Goal: Find specific page/section: Find specific page/section

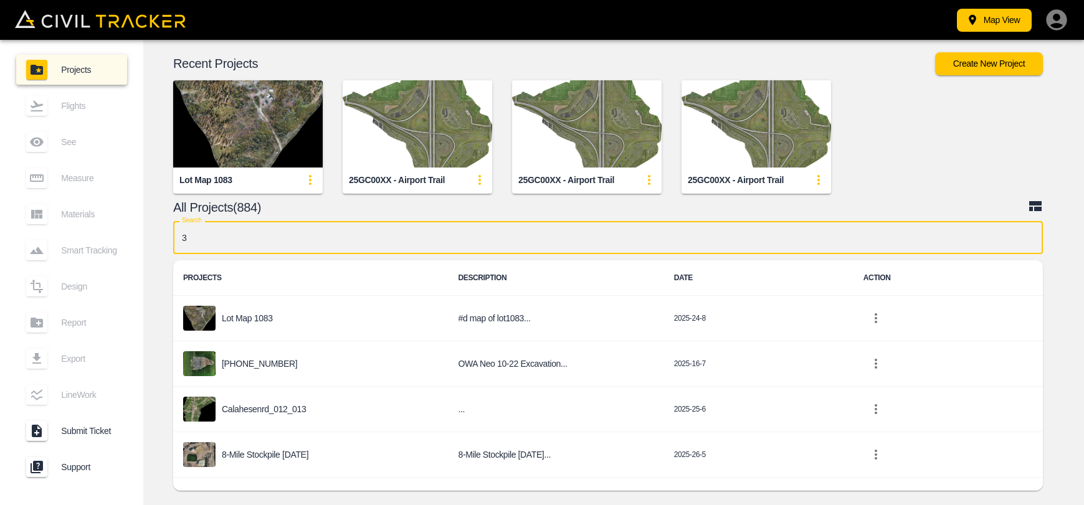
type input "37"
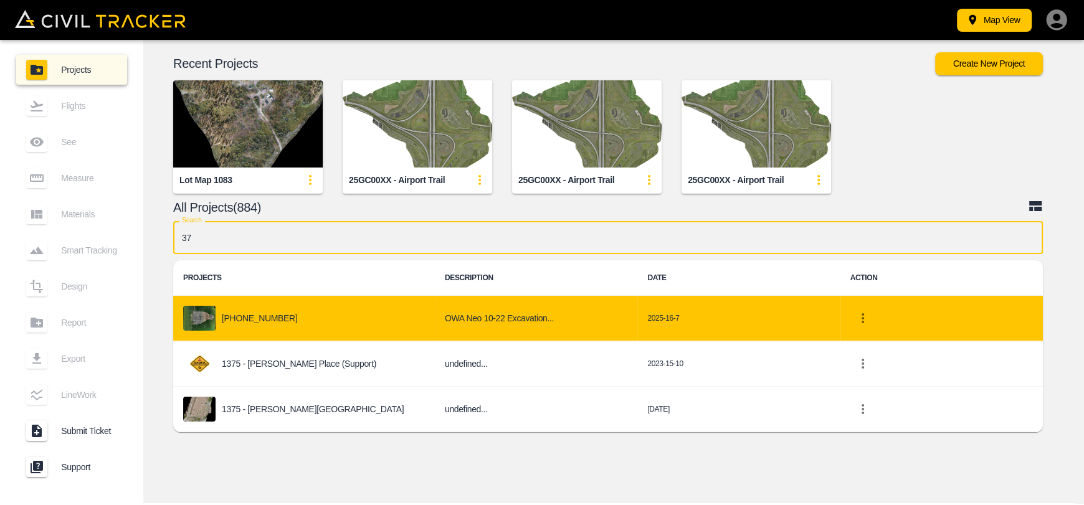
click at [322, 316] on div "[PHONE_NUMBER]" at bounding box center [304, 318] width 242 height 25
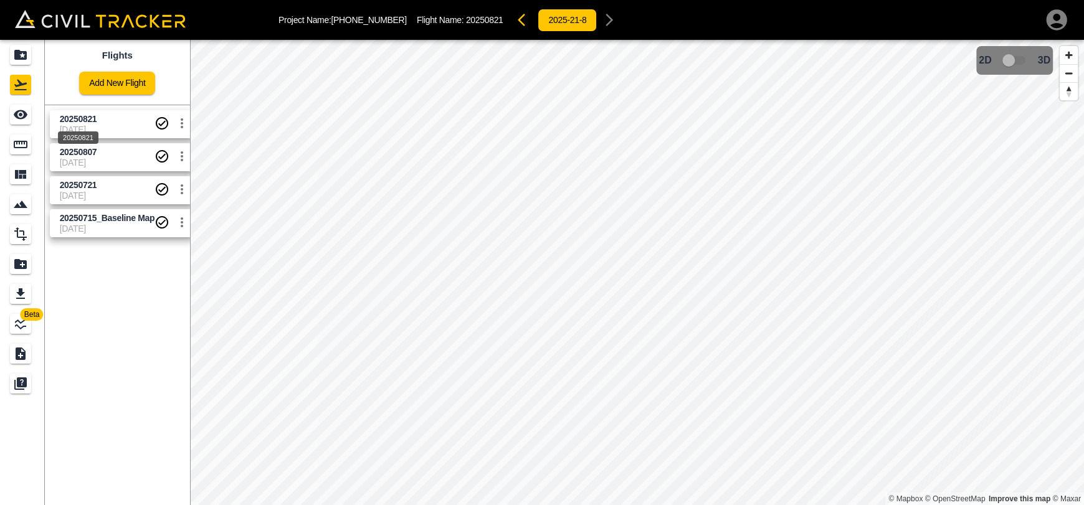
click at [76, 120] on span "20250821" at bounding box center [78, 119] width 37 height 10
click at [26, 113] on icon "See" at bounding box center [21, 114] width 14 height 9
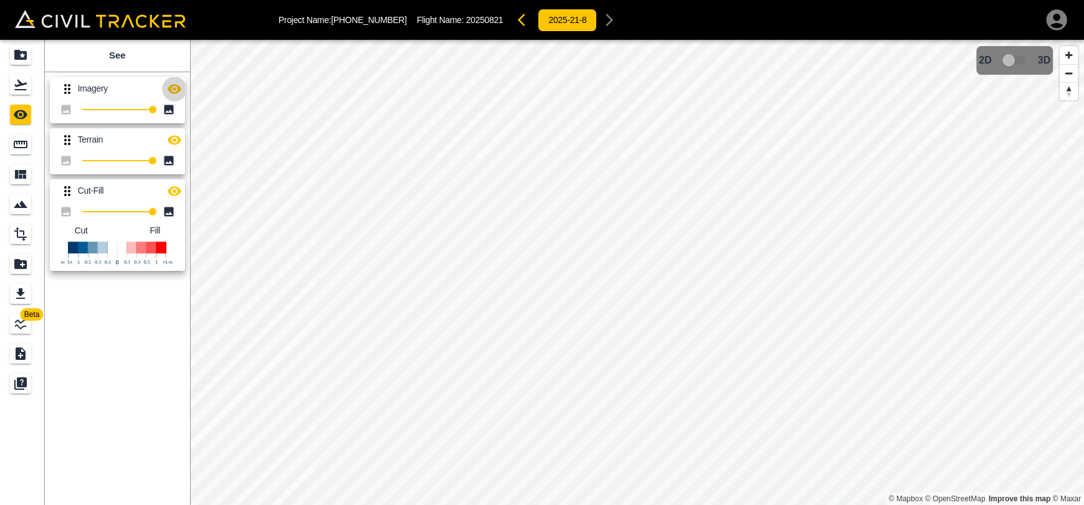
click at [176, 93] on icon "button" at bounding box center [174, 89] width 15 height 15
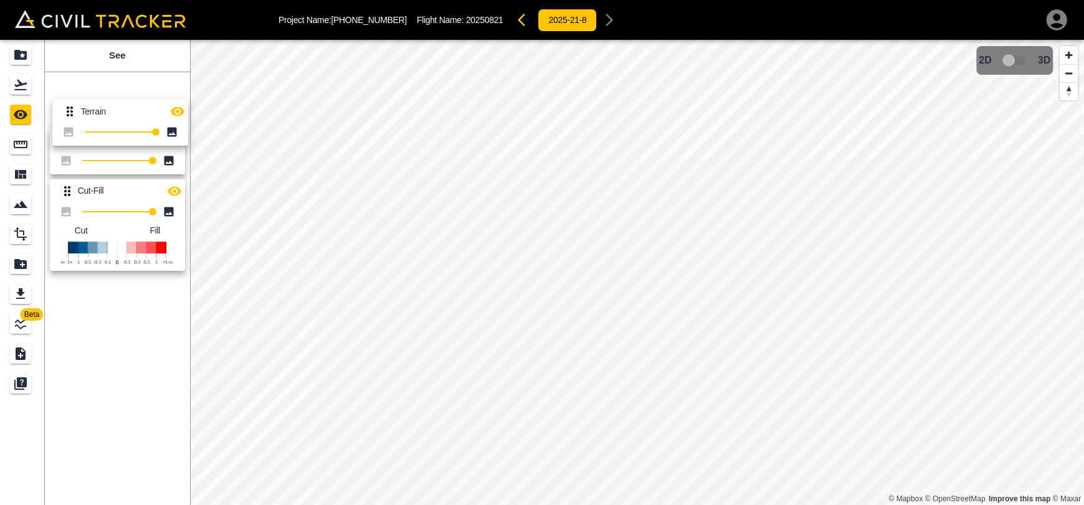
drag, startPoint x: 62, startPoint y: 145, endPoint x: 66, endPoint y: 105, distance: 40.0
click at [66, 105] on div "Imagery 100 Terrain 100 Cut-Fill 100 Cut Fill" at bounding box center [115, 171] width 150 height 209
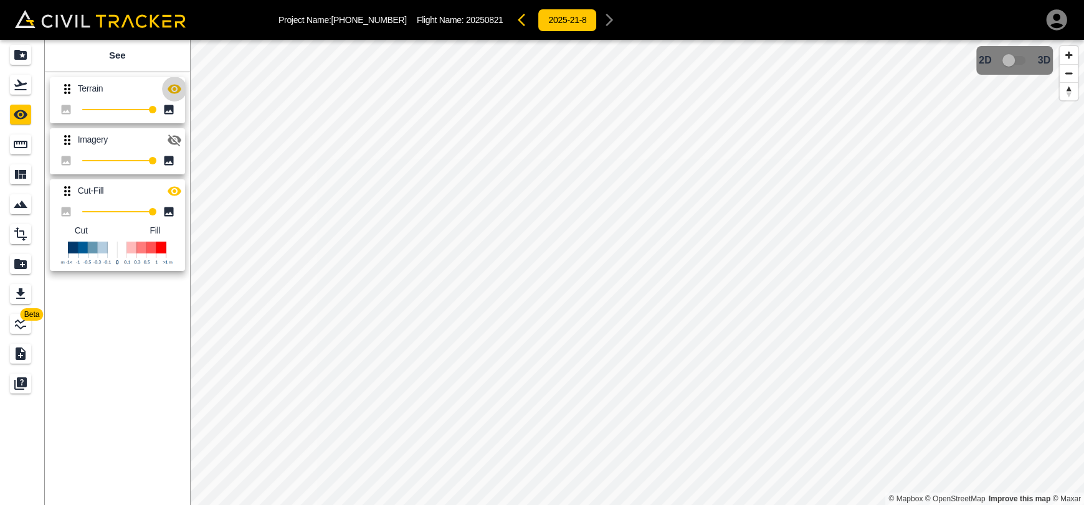
drag, startPoint x: 174, startPoint y: 95, endPoint x: 174, endPoint y: 126, distance: 31.8
click at [174, 126] on div "Terrain 100 Imagery 100 Cut-Fill 100 Cut Fill" at bounding box center [115, 171] width 150 height 209
click at [165, 89] on button "button" at bounding box center [174, 89] width 25 height 25
click at [168, 141] on icon "button" at bounding box center [174, 140] width 15 height 15
drag, startPoint x: 65, startPoint y: 133, endPoint x: 68, endPoint y: 100, distance: 33.1
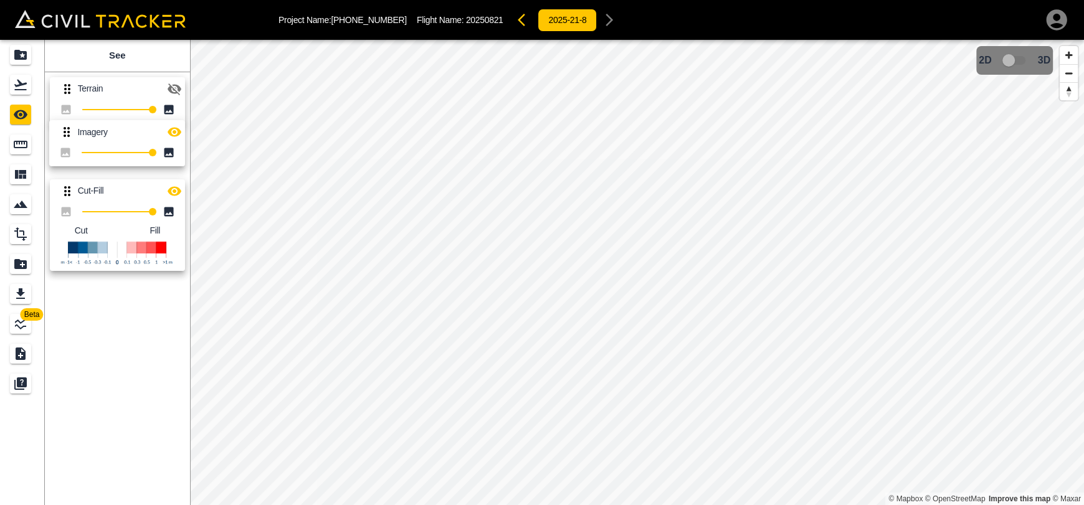
click at [68, 100] on div "Terrain 100 Imagery 100 Cut-Fill 100 Cut Fill" at bounding box center [115, 171] width 150 height 209
click at [170, 185] on icon "button" at bounding box center [174, 191] width 15 height 15
click at [27, 65] on link at bounding box center [22, 55] width 45 height 30
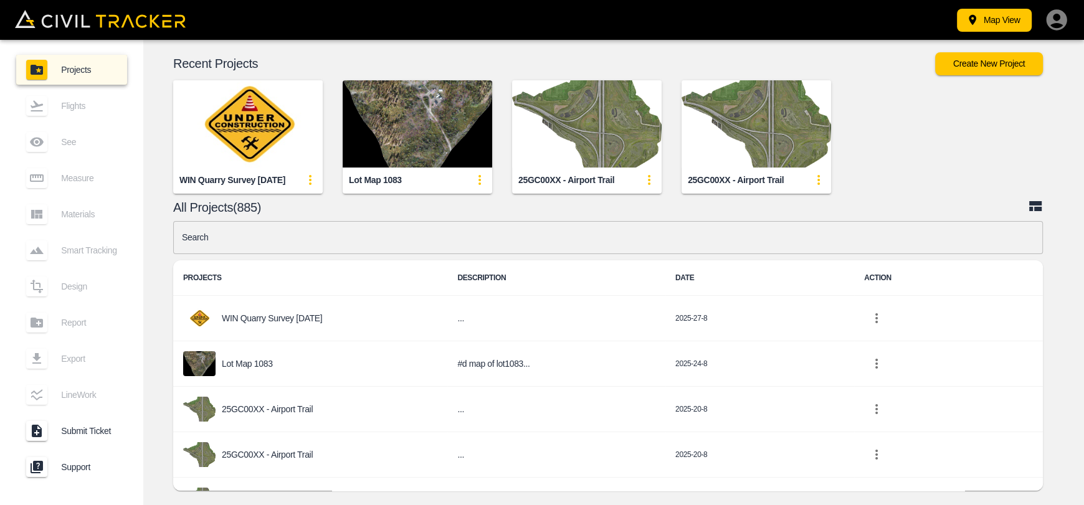
click at [303, 232] on input "text" at bounding box center [608, 237] width 870 height 33
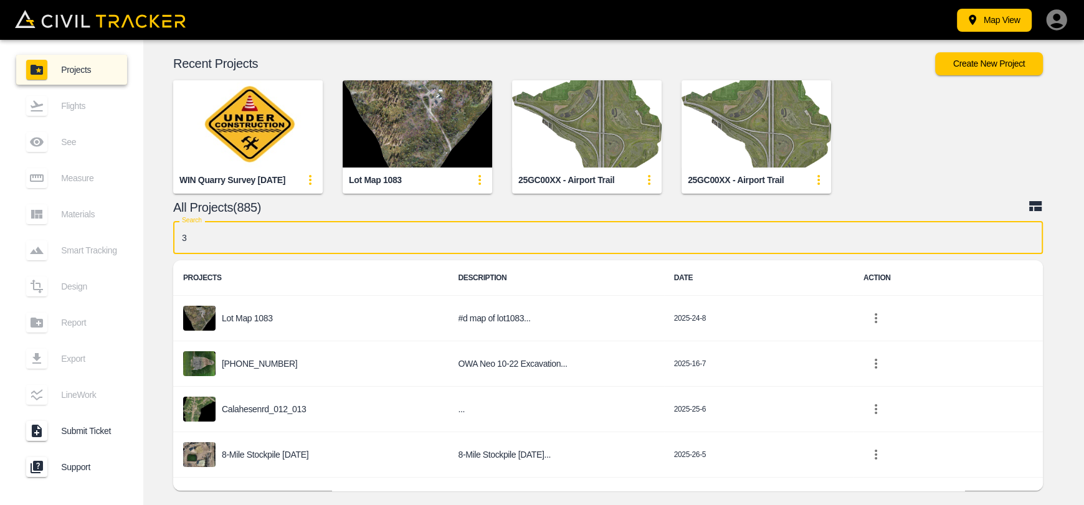
type input "37"
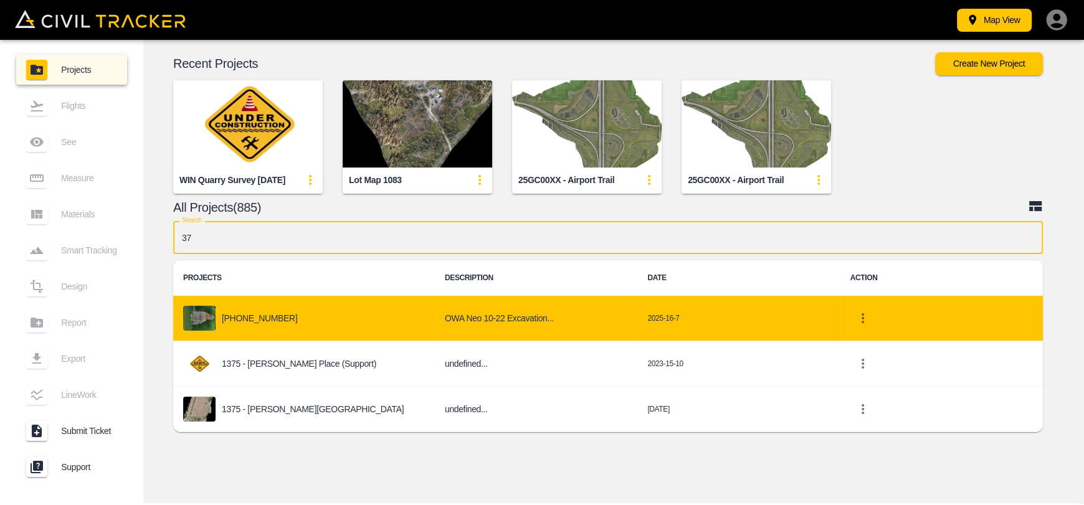
click at [281, 330] on div "[PHONE_NUMBER]" at bounding box center [304, 318] width 242 height 25
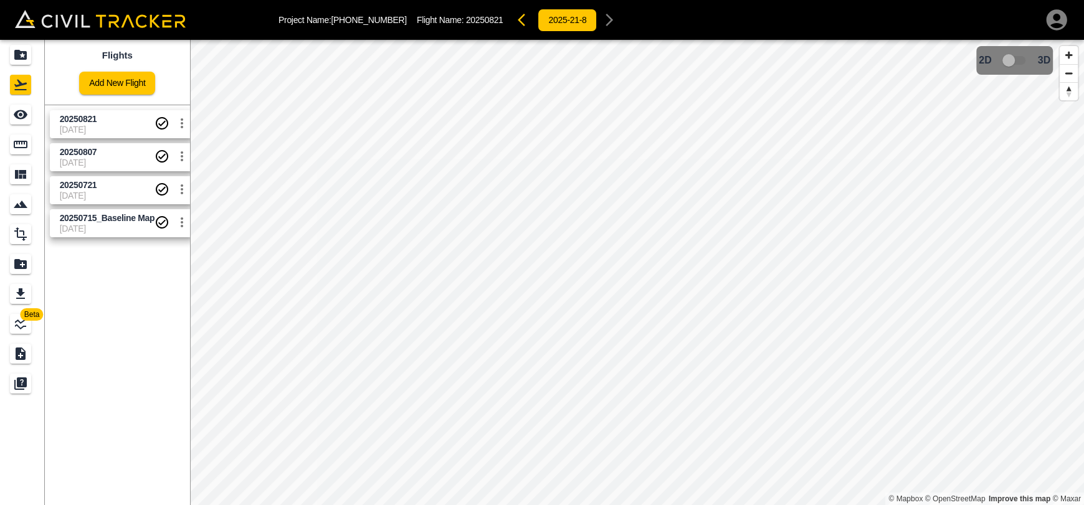
click at [101, 158] on span "[DATE]" at bounding box center [107, 163] width 95 height 10
click at [21, 145] on icon "Measure" at bounding box center [20, 144] width 15 height 15
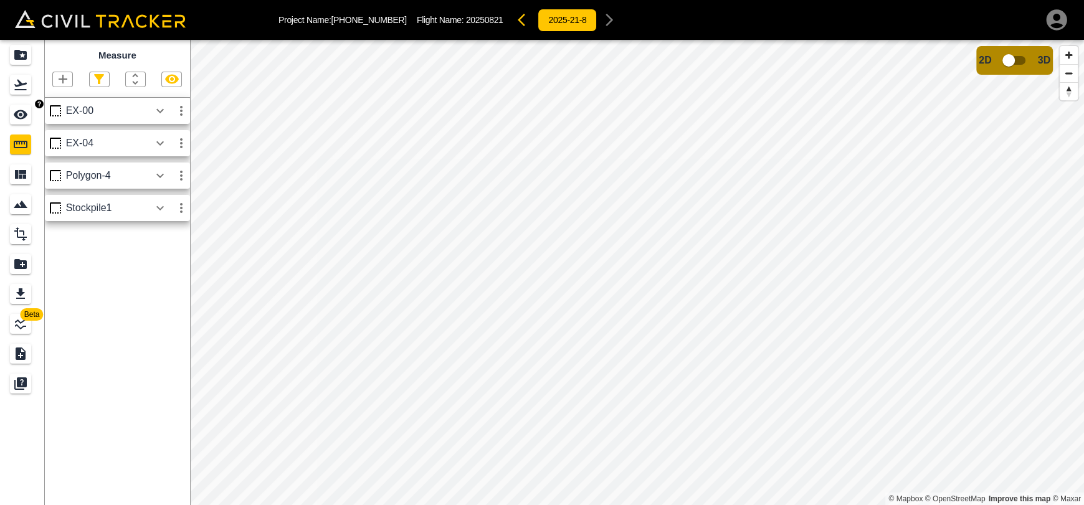
click at [22, 113] on icon "See" at bounding box center [21, 114] width 14 height 9
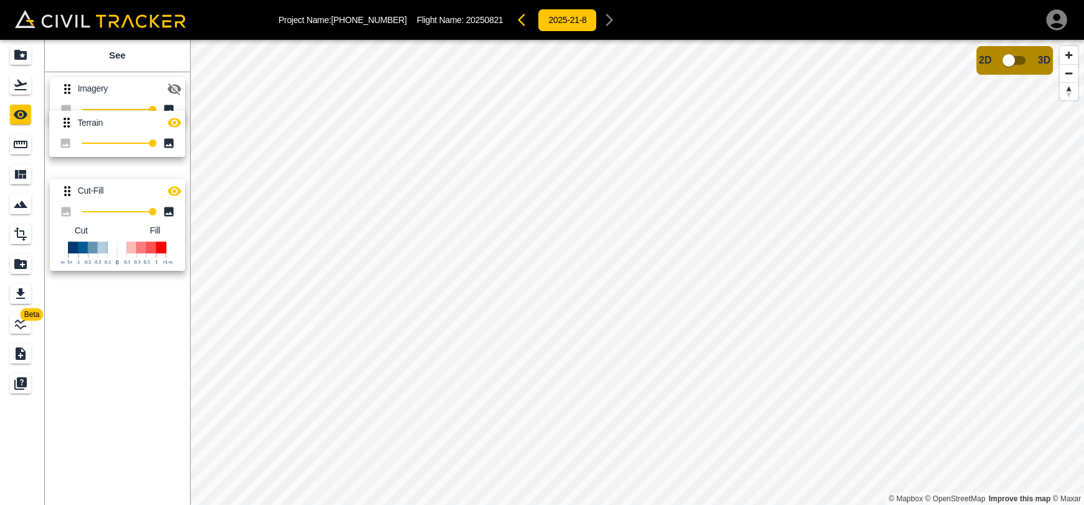
drag, startPoint x: 68, startPoint y: 145, endPoint x: 68, endPoint y: 115, distance: 29.9
click at [69, 111] on div "Imagery 100 Terrain 100 Cut-Fill 100 Cut Fill" at bounding box center [115, 171] width 150 height 209
click at [171, 187] on icon "button" at bounding box center [174, 191] width 15 height 15
click at [174, 92] on icon "button" at bounding box center [174, 89] width 15 height 15
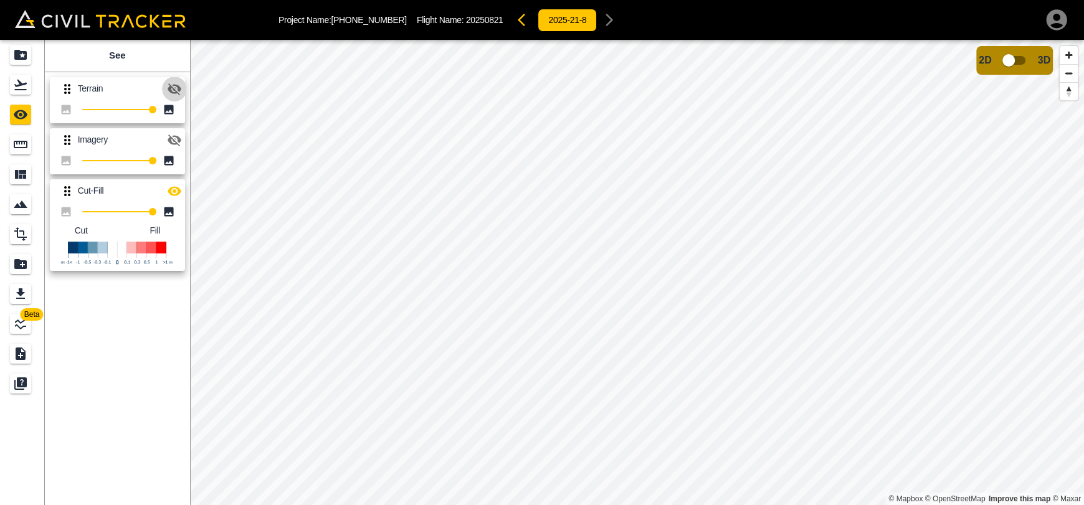
click at [174, 92] on icon "button" at bounding box center [174, 89] width 15 height 15
drag, startPoint x: 17, startPoint y: 85, endPoint x: 39, endPoint y: 100, distance: 26.1
click at [17, 86] on icon "Flights" at bounding box center [20, 85] width 12 height 11
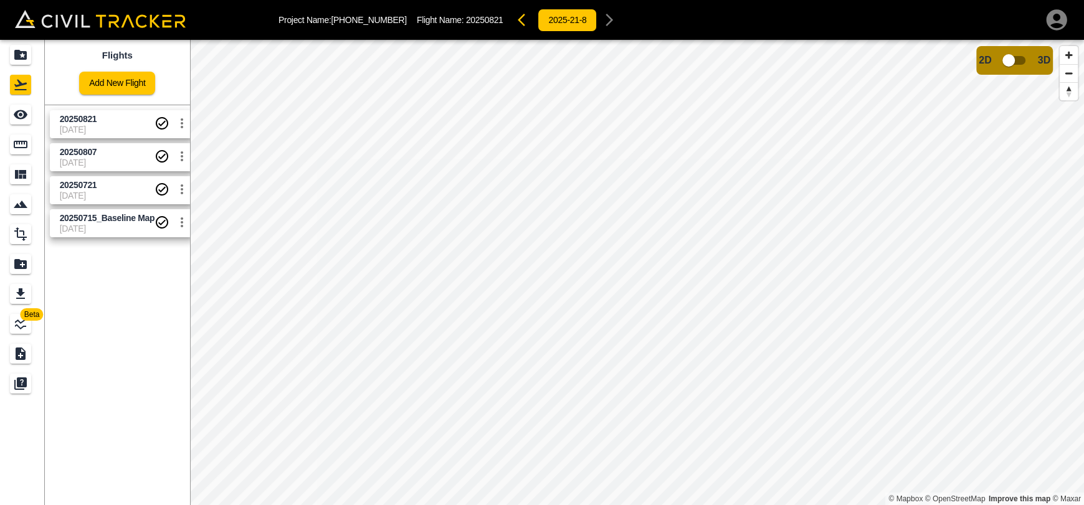
click at [102, 125] on span "[DATE]" at bounding box center [107, 130] width 95 height 10
drag, startPoint x: 17, startPoint y: 120, endPoint x: 43, endPoint y: 121, distance: 25.5
click at [17, 119] on icon "See" at bounding box center [20, 114] width 15 height 15
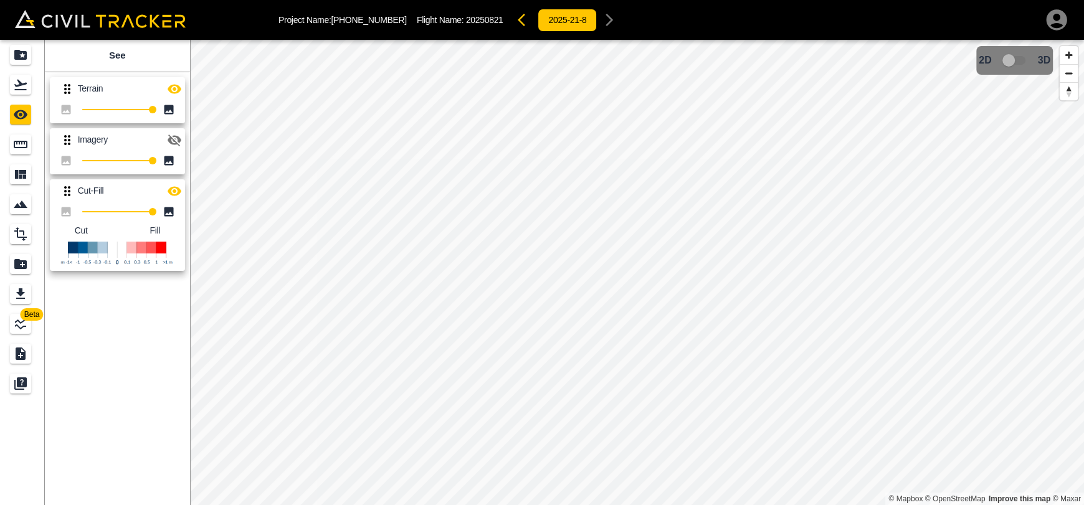
click at [168, 190] on icon "button" at bounding box center [175, 190] width 14 height 9
click at [173, 88] on icon "button" at bounding box center [175, 88] width 14 height 9
click at [12, 138] on div "Measure" at bounding box center [20, 145] width 21 height 20
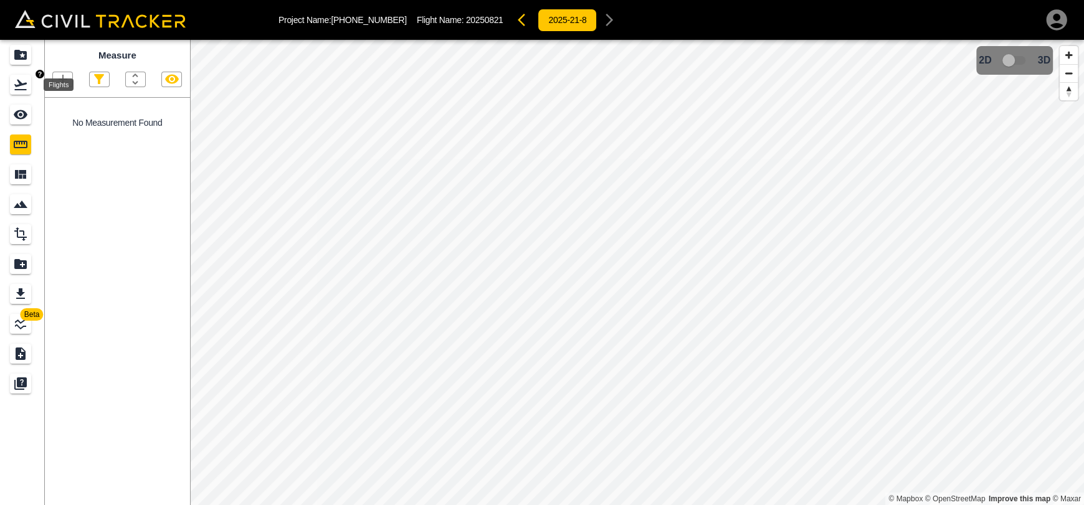
click at [30, 90] on div "Flights" at bounding box center [20, 85] width 21 height 20
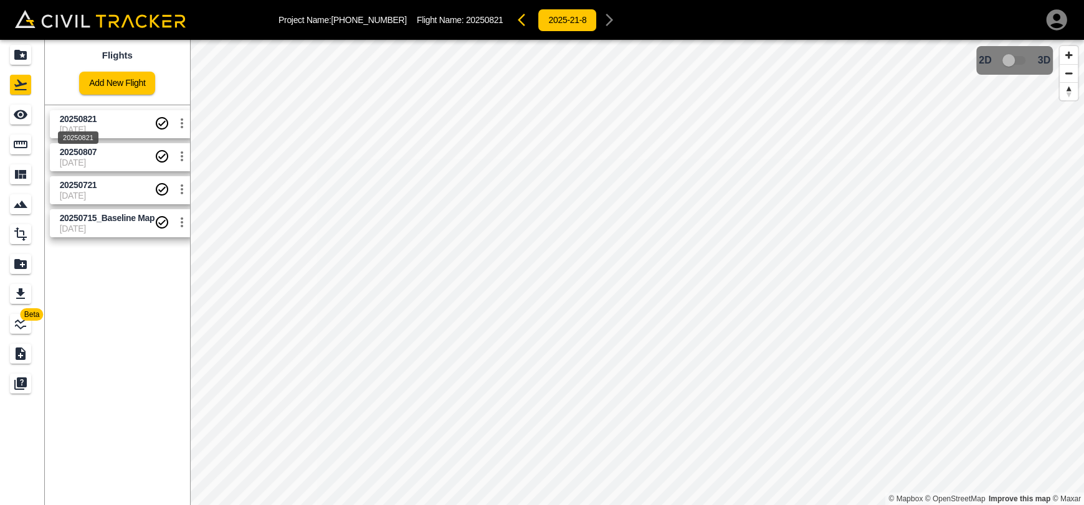
click at [75, 123] on div "20250821" at bounding box center [78, 134] width 43 height 22
click at [18, 125] on link at bounding box center [22, 115] width 45 height 30
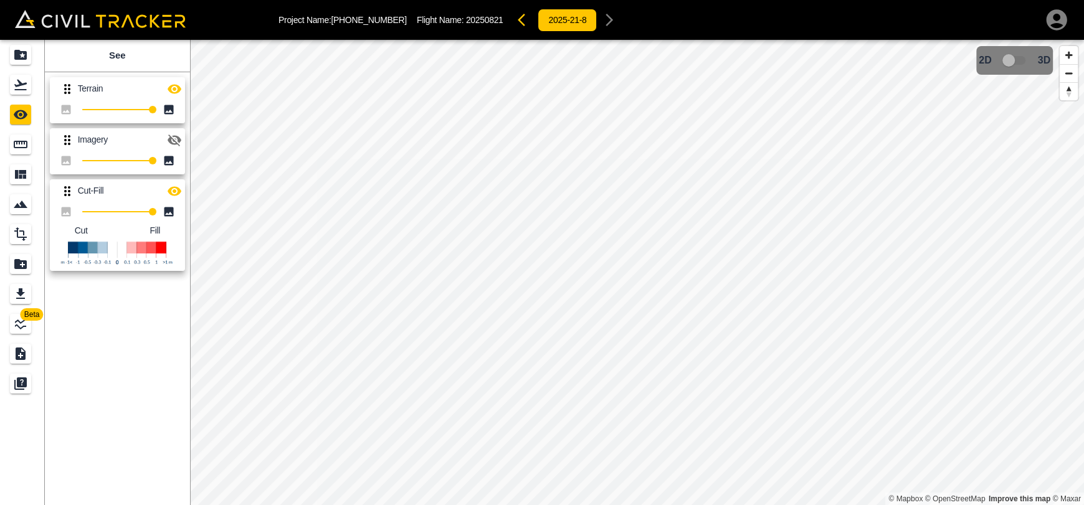
click at [179, 93] on icon "button" at bounding box center [174, 89] width 15 height 15
click at [177, 189] on icon "button" at bounding box center [175, 190] width 14 height 9
click at [27, 92] on icon "Flights" at bounding box center [20, 84] width 15 height 15
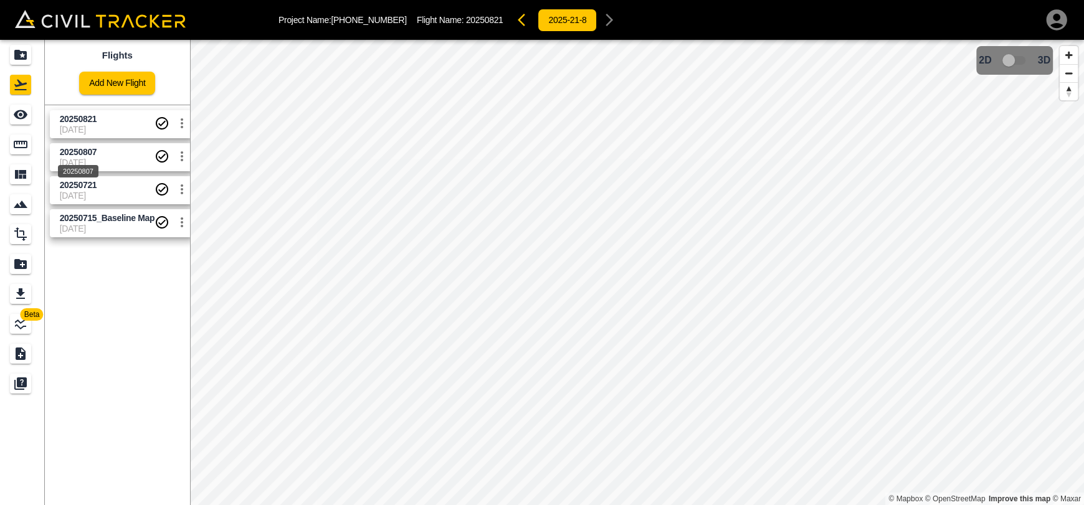
click at [91, 161] on div "20250807" at bounding box center [78, 167] width 43 height 22
click at [20, 121] on icon "See" at bounding box center [20, 114] width 15 height 15
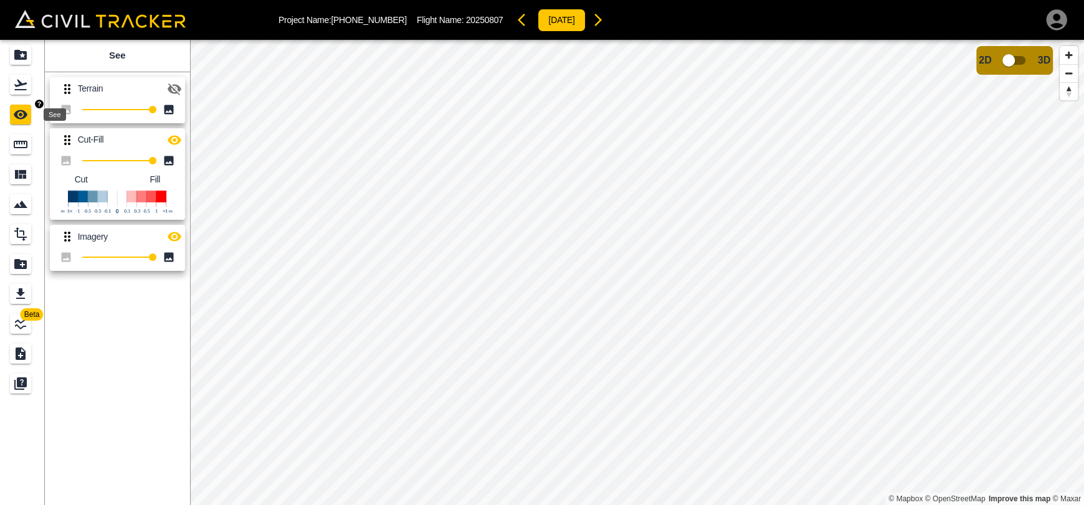
click at [19, 92] on div "Flights" at bounding box center [20, 85] width 21 height 20
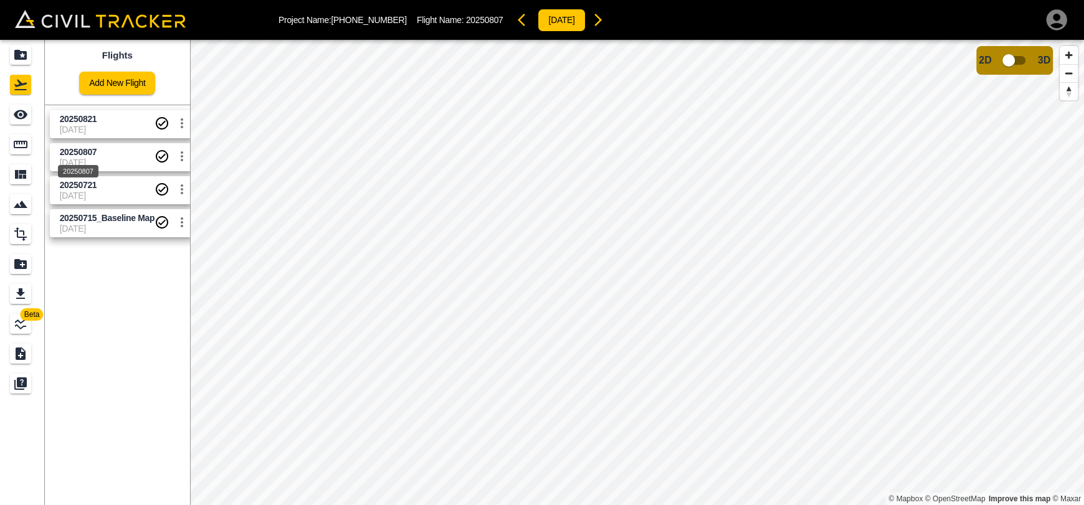
click at [90, 153] on span "20250807" at bounding box center [78, 152] width 37 height 10
click at [26, 118] on icon "See" at bounding box center [20, 114] width 15 height 15
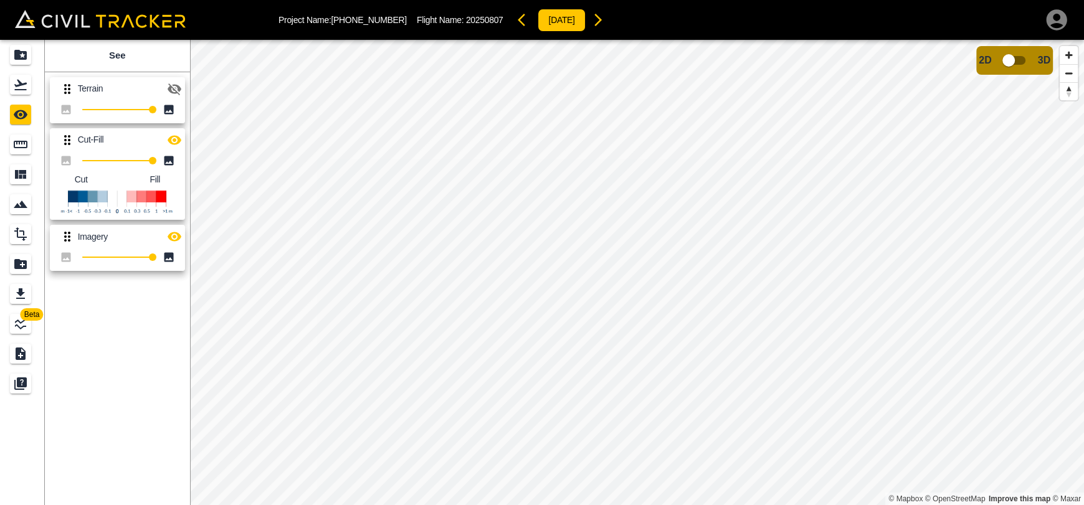
click at [172, 96] on icon "button" at bounding box center [174, 89] width 15 height 15
click at [171, 237] on icon "button" at bounding box center [174, 236] width 15 height 15
drag, startPoint x: 65, startPoint y: 230, endPoint x: 64, endPoint y: 158, distance: 71.6
click at [64, 158] on div "Terrain 100 Cut-Fill 100 Cut Fill Imagery 100" at bounding box center [115, 171] width 150 height 209
click at [93, 204] on img at bounding box center [117, 202] width 115 height 26
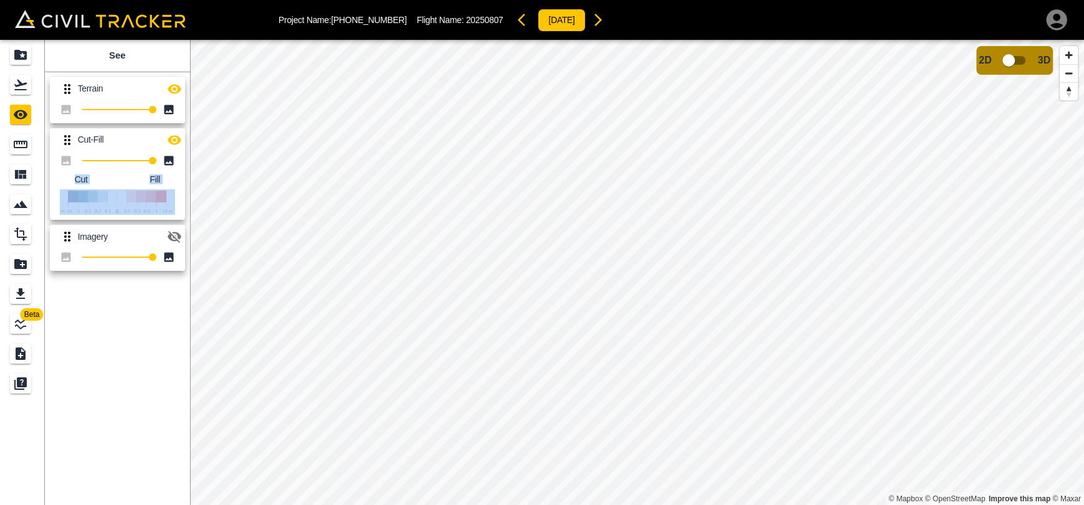
click at [65, 236] on icon at bounding box center [67, 237] width 6 height 10
drag, startPoint x: 98, startPoint y: 235, endPoint x: 98, endPoint y: 194, distance: 40.5
click at [98, 229] on div "Imagery" at bounding box center [117, 237] width 135 height 24
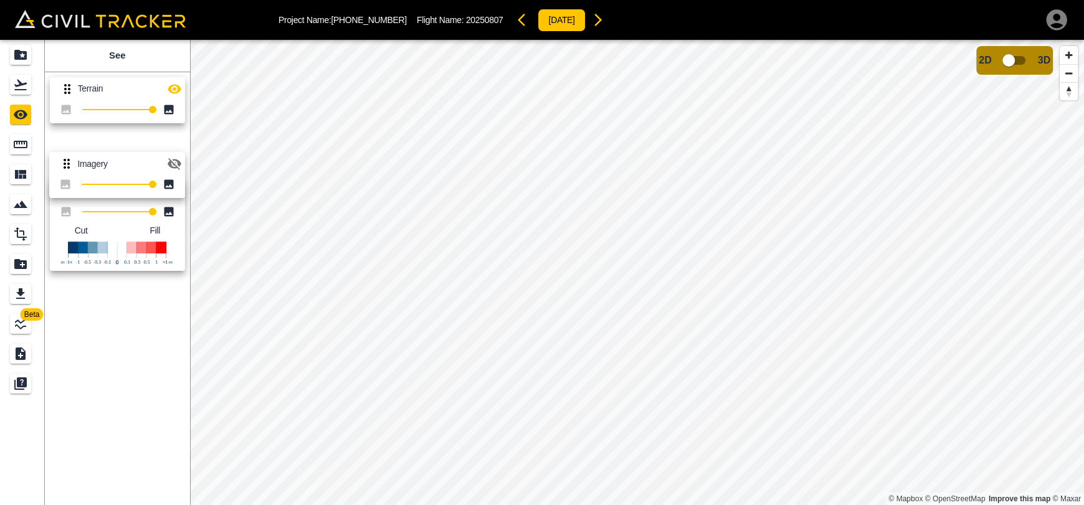
drag, startPoint x: 67, startPoint y: 238, endPoint x: 67, endPoint y: 161, distance: 77.2
click at [67, 161] on div "Terrain 100 Cut-Fill 100 Cut Fill Imagery 100" at bounding box center [115, 171] width 150 height 209
click at [176, 90] on icon "button" at bounding box center [174, 89] width 15 height 15
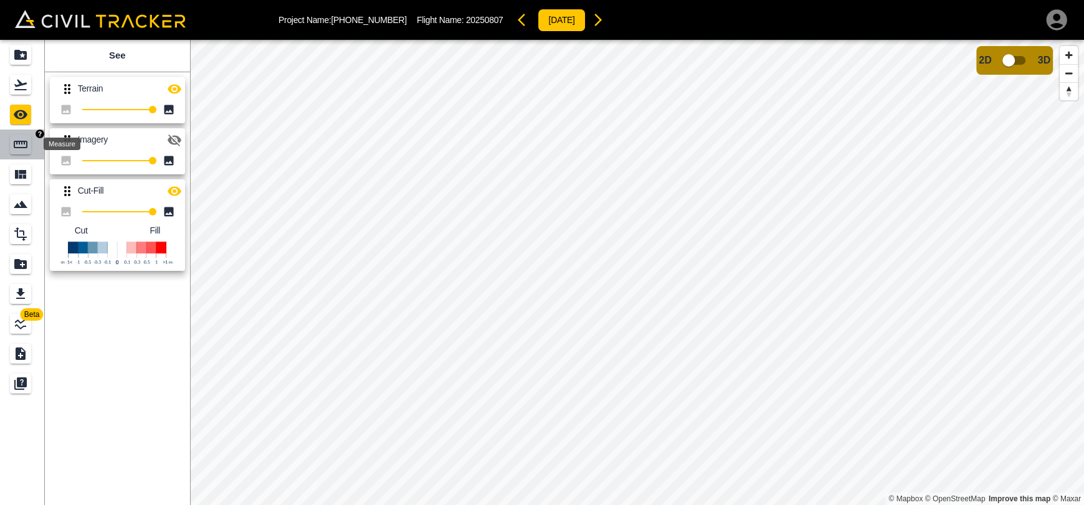
click at [10, 146] on div "Measure" at bounding box center [20, 145] width 21 height 20
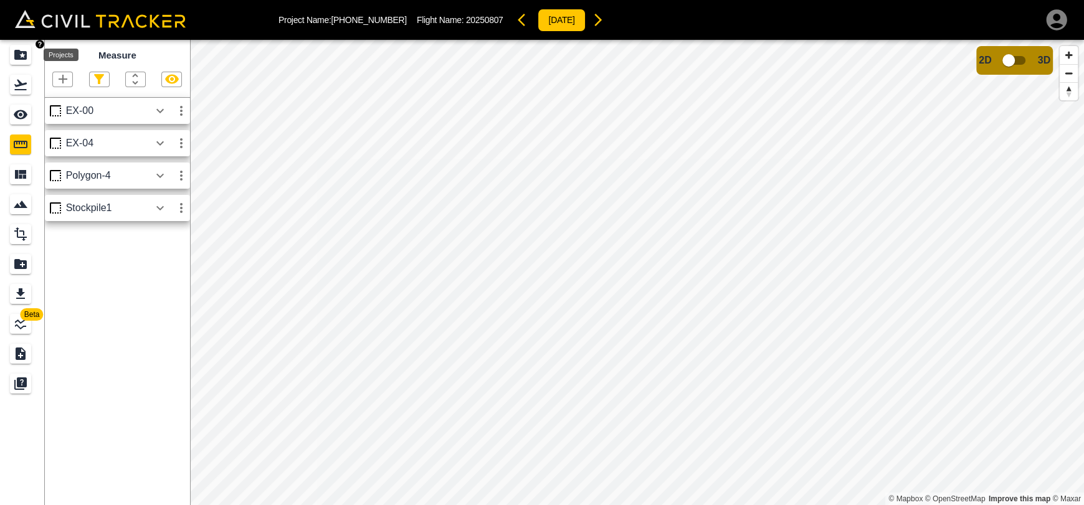
click at [25, 58] on icon "Projects" at bounding box center [20, 55] width 12 height 10
